Goal: Information Seeking & Learning: Learn about a topic

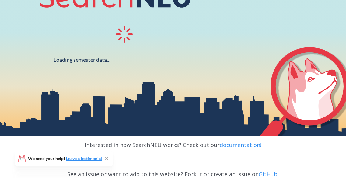
scroll to position [101, 0]
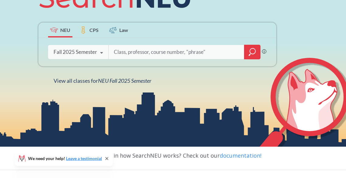
click at [134, 54] on input "search" at bounding box center [176, 52] width 127 height 13
click at [112, 83] on span "NEU Fall 2025 Semester" at bounding box center [124, 80] width 53 height 7
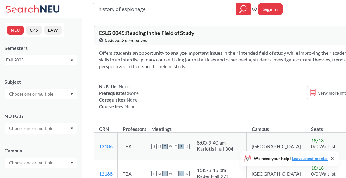
type input "history of espionage"
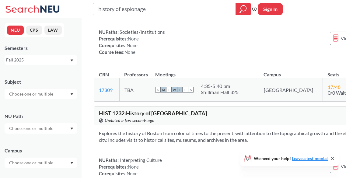
scroll to position [68, 0]
click at [328, 90] on span "17 / 48" at bounding box center [334, 87] width 13 height 6
drag, startPoint x: 278, startPoint y: 100, endPoint x: 285, endPoint y: 101, distance: 6.7
click at [323, 101] on td "17 / 48 0/0 Waitlist Seats" at bounding box center [348, 89] width 51 height 23
click at [155, 92] on span "S" at bounding box center [157, 89] width 5 height 5
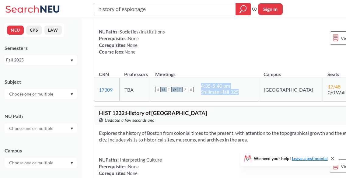
drag, startPoint x: 235, startPoint y: 108, endPoint x: 191, endPoint y: 99, distance: 45.4
click at [191, 96] on div "S M T W T F S 4:35 - 5:40 pm [GEOGRAPHIC_DATA] 325" at bounding box center [204, 89] width 99 height 13
click at [197, 55] on div "NUPaths: Societies/Institutions Prerequisites: None Corequisites: None Course f…" at bounding box center [249, 41] width 301 height 27
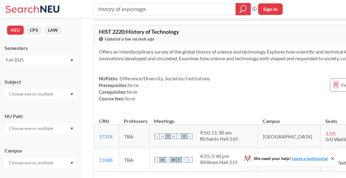
scroll to position [0, 0]
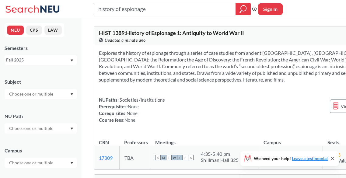
click at [37, 96] on input "text" at bounding box center [31, 93] width 51 height 7
click at [65, 76] on div "Subject" at bounding box center [41, 86] width 73 height 27
drag, startPoint x: 124, startPoint y: 32, endPoint x: 96, endPoint y: 31, distance: 28.3
click at [96, 31] on div "HIST 1389 : History of Espionage 1: Antiquity to World War II View this course …" at bounding box center [249, 36] width 310 height 18
click at [146, 44] on div "View this course on Banner. Updated a minute ago" at bounding box center [174, 40] width 150 height 7
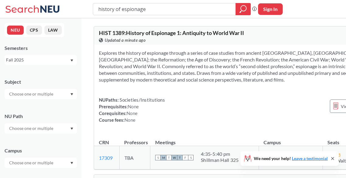
click at [115, 32] on span "HIST 1389 : History of Espionage 1: Antiquity to World War II" at bounding box center [171, 33] width 145 height 7
copy span "1389"
click at [140, 9] on input "history of espionage" at bounding box center [165, 9] width 134 height 10
click at [153, 9] on input "history of espionage" at bounding box center [165, 9] width 134 height 10
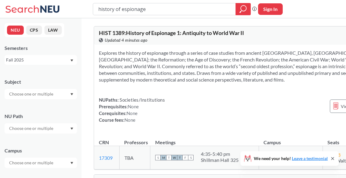
drag, startPoint x: 122, startPoint y: 10, endPoint x: 83, endPoint y: 9, distance: 39.9
click at [83, 9] on div "history of espionage Phrase search guarantees the exact search appears in the r…" at bounding box center [173, 9] width 346 height 18
type input "c++"
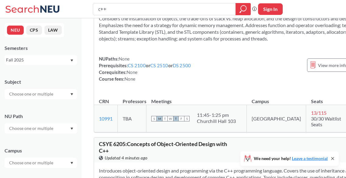
scroll to position [55, 0]
drag, startPoint x: 297, startPoint y: 127, endPoint x: 273, endPoint y: 121, distance: 24.8
click at [306, 121] on td "13 / 115 30/30 Waitlist Seats" at bounding box center [329, 118] width 47 height 27
click at [230, 63] on div "NUPaths: None Prerequisites: CS 2100 or CS 2510 or DS 2500 Corequisites: None C…" at bounding box center [238, 68] width 278 height 27
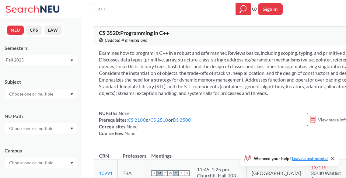
click at [113, 31] on span "CS 3520 : Programming in C++" at bounding box center [134, 33] width 70 height 7
copy span "3520"
